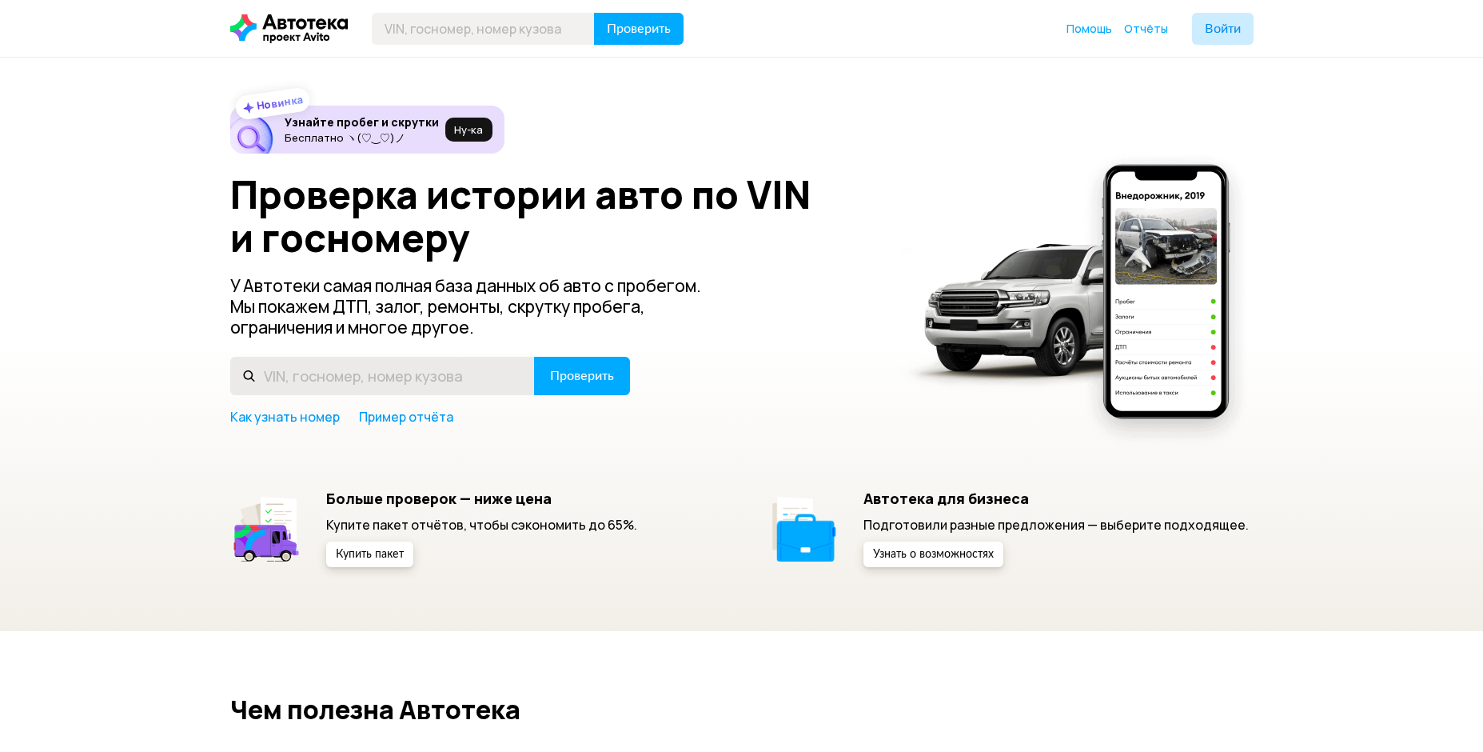
click at [397, 373] on input "text" at bounding box center [382, 376] width 305 height 38
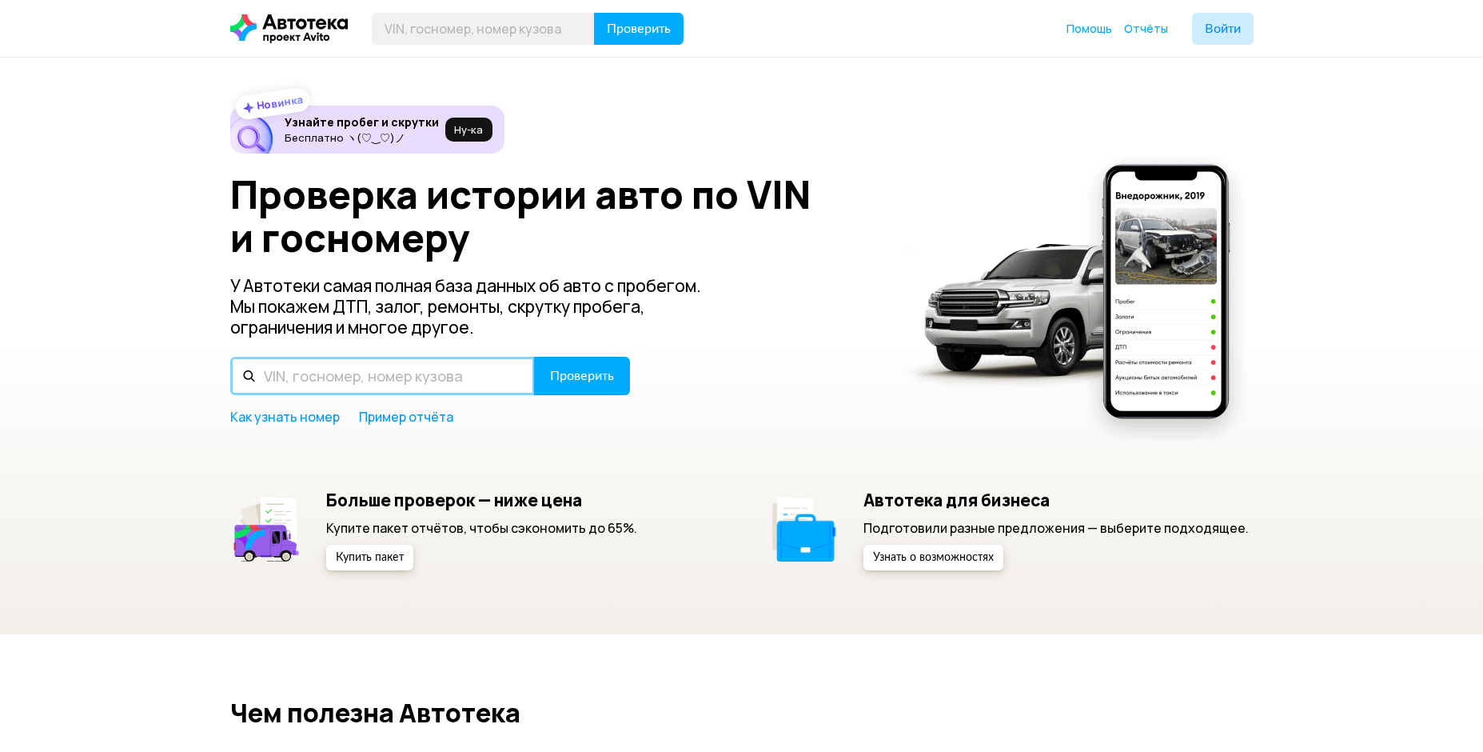
click at [438, 375] on input "text" at bounding box center [382, 376] width 305 height 38
paste input "С266ЕХ126"
type input "С266ЕХ126"
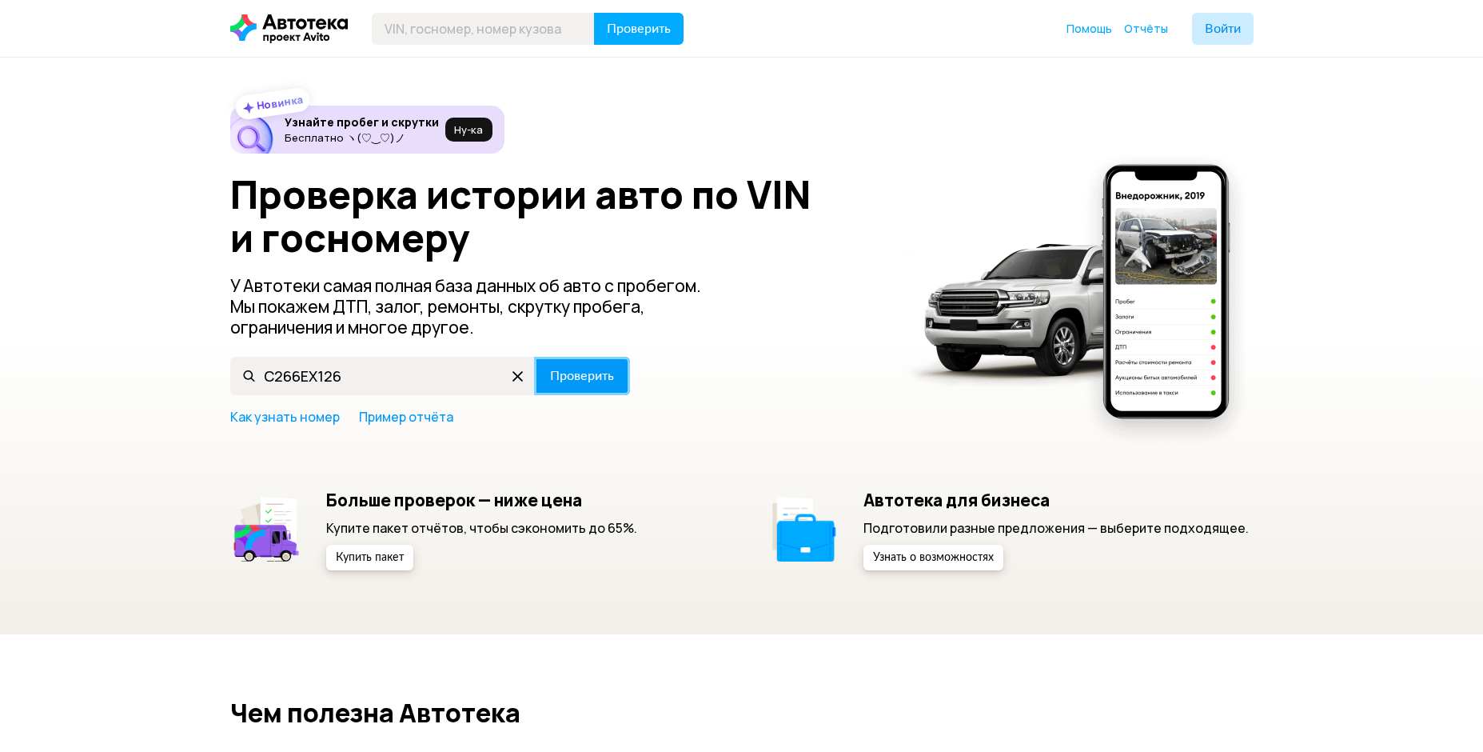
click at [589, 381] on span "Проверить" at bounding box center [582, 375] width 64 height 13
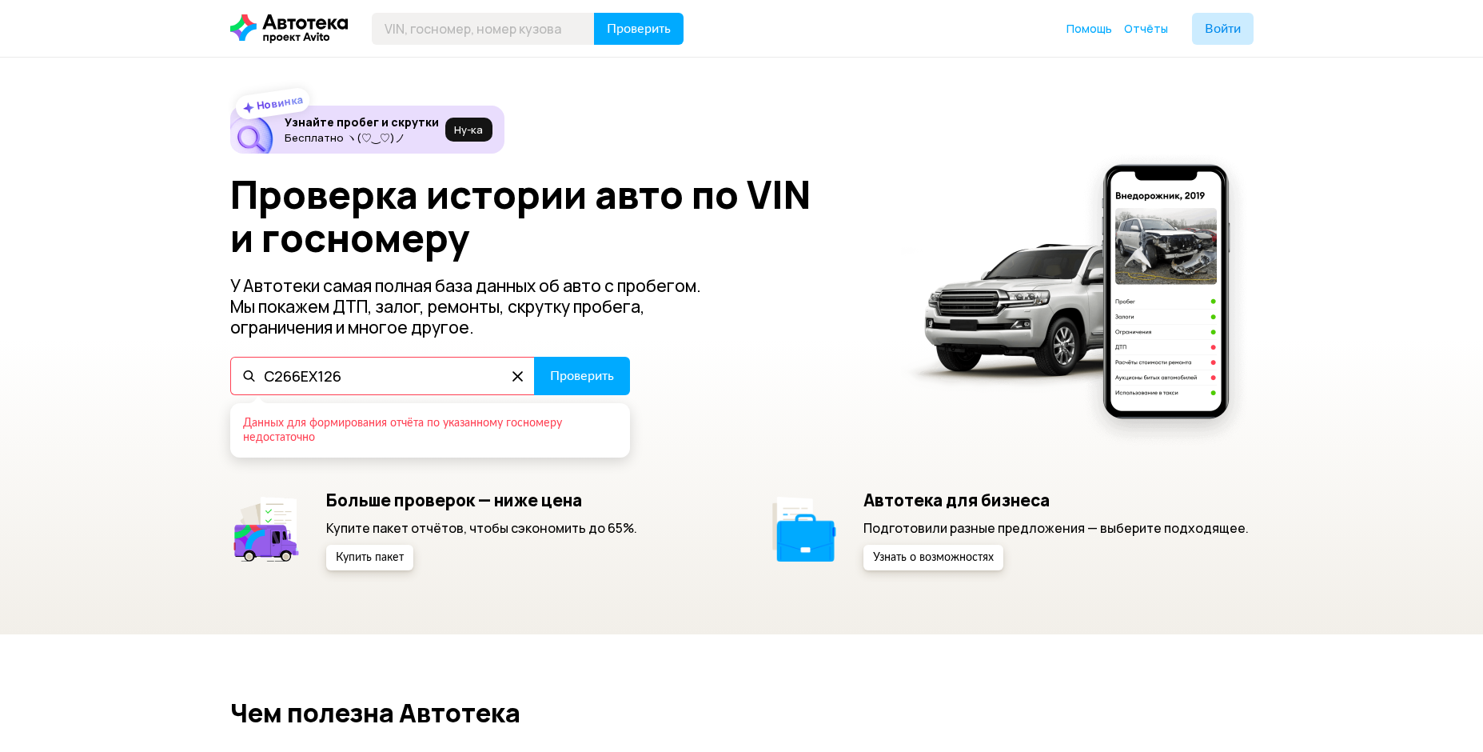
drag, startPoint x: 360, startPoint y: 378, endPoint x: 273, endPoint y: 363, distance: 87.7
click at [261, 382] on input "С266ЕХ126" at bounding box center [382, 376] width 305 height 38
click at [353, 376] on input "С266ЕХ126" at bounding box center [382, 376] width 305 height 38
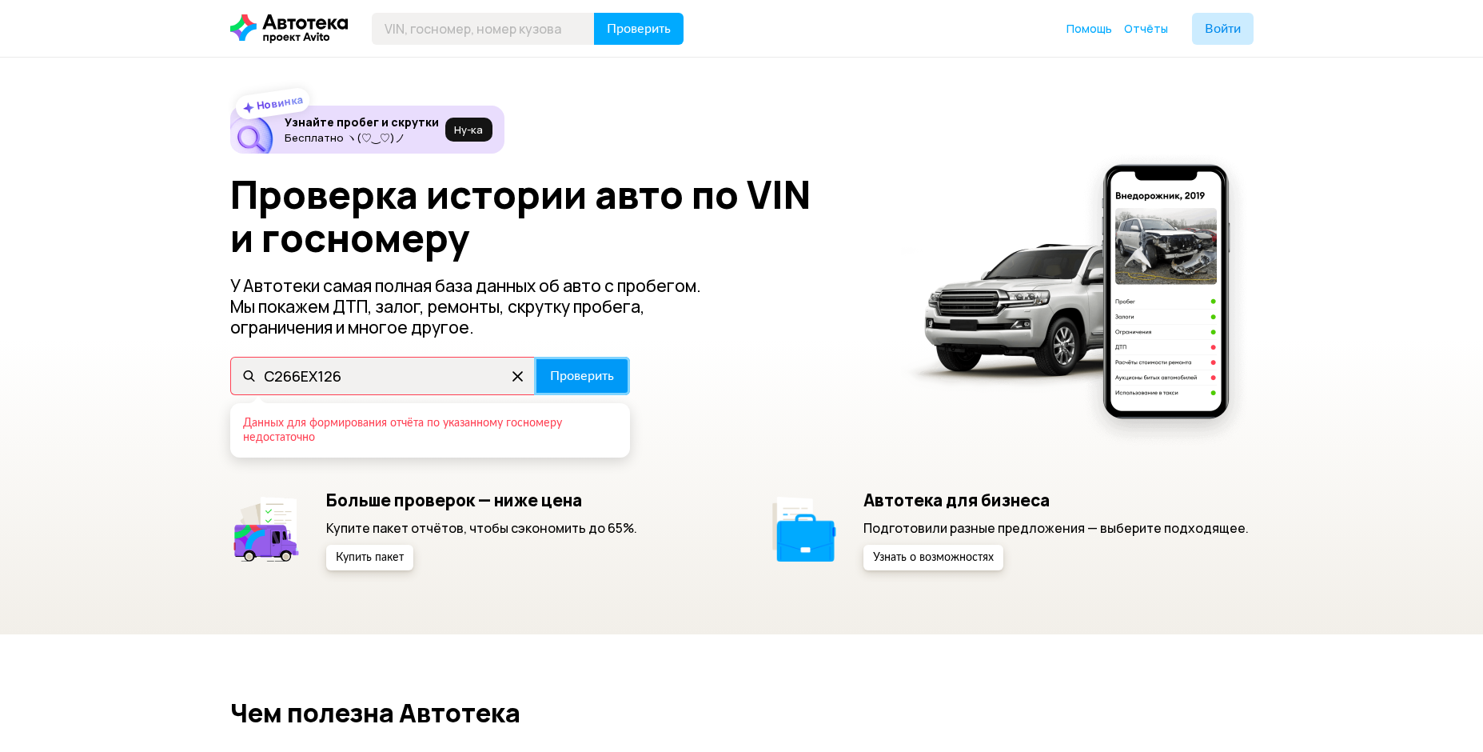
click at [576, 369] on span "Проверить" at bounding box center [582, 375] width 64 height 13
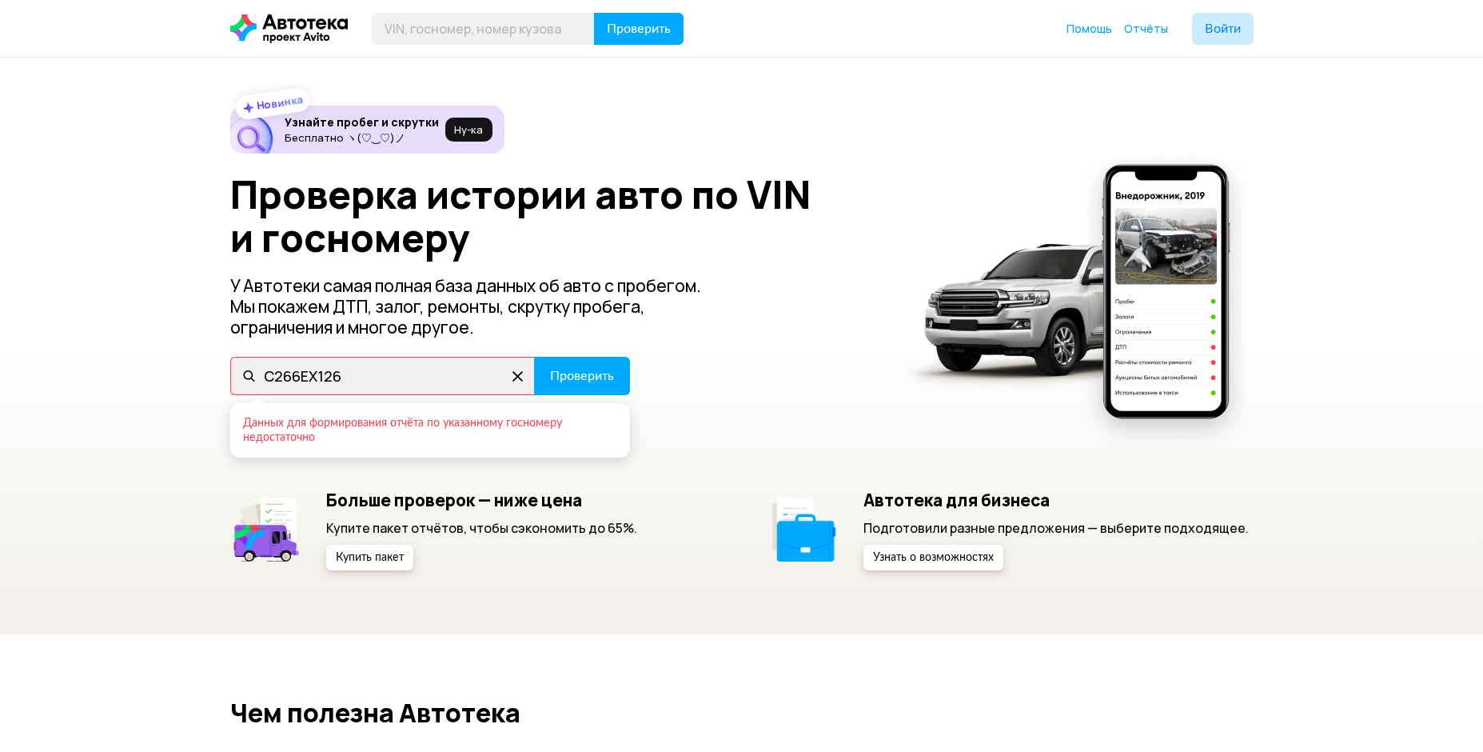
click at [517, 373] on icon at bounding box center [518, 376] width 26 height 26
